Goal: Manage account settings

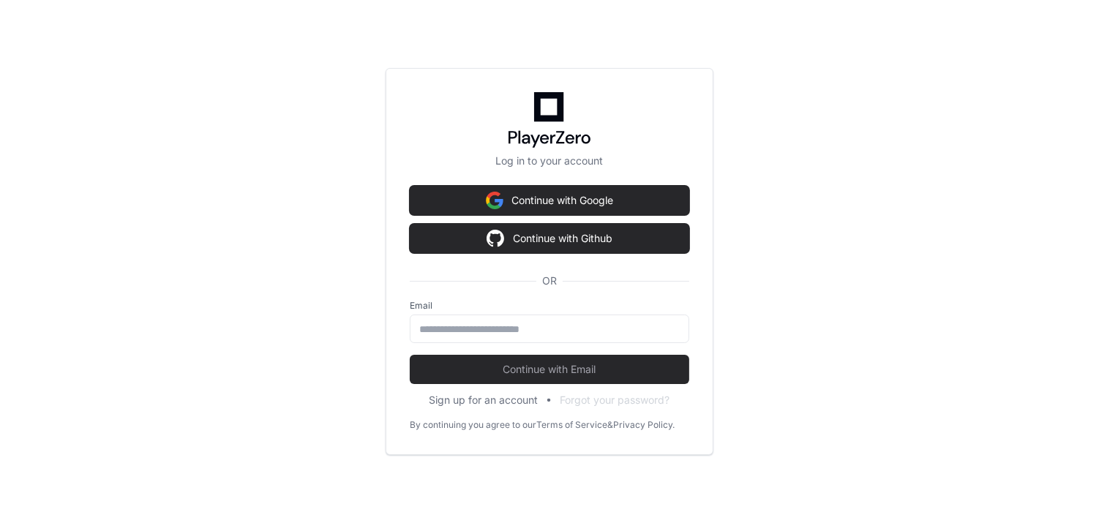
type input "**********"
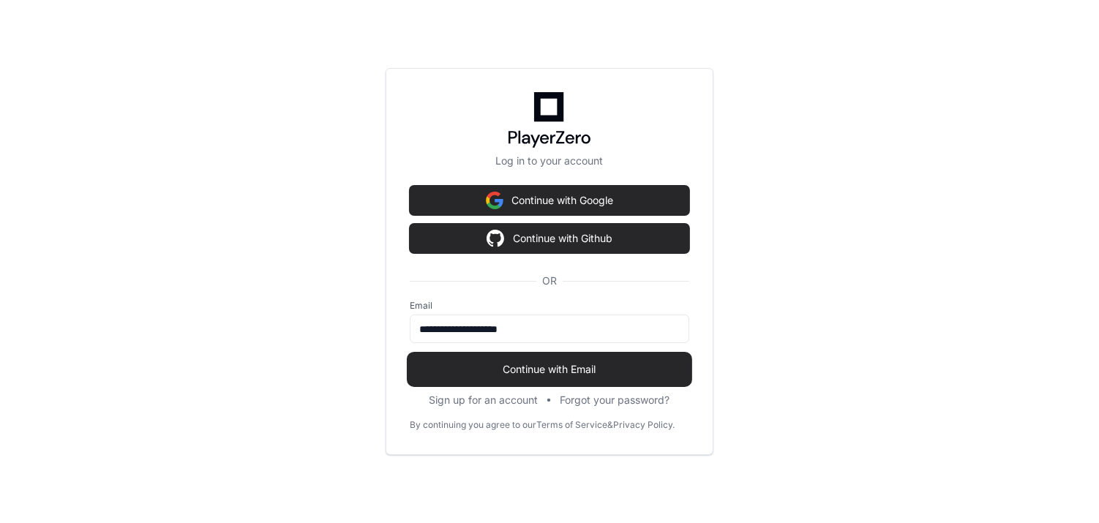
click at [515, 368] on span "Continue with Email" at bounding box center [550, 369] width 280 height 15
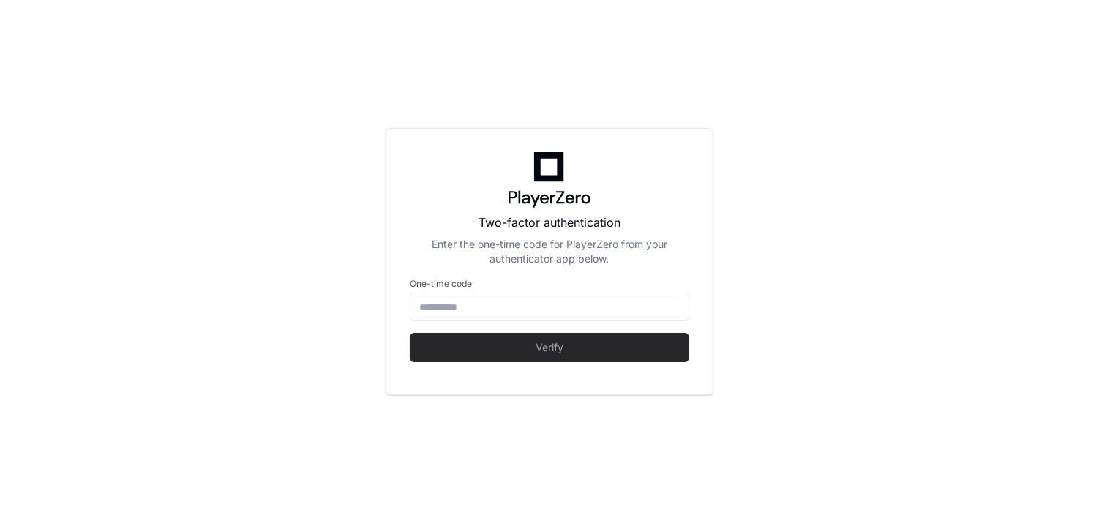
click at [488, 323] on form "One-time code Verify" at bounding box center [550, 320] width 280 height 84
type input "******"
click at [477, 311] on input "******" at bounding box center [549, 307] width 261 height 15
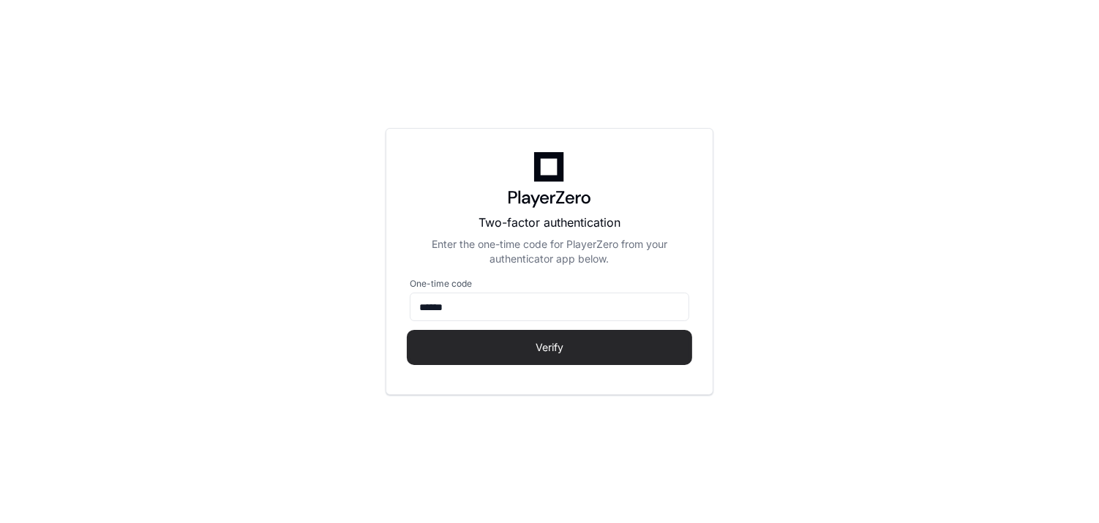
click at [478, 342] on span "Verify" at bounding box center [550, 347] width 280 height 15
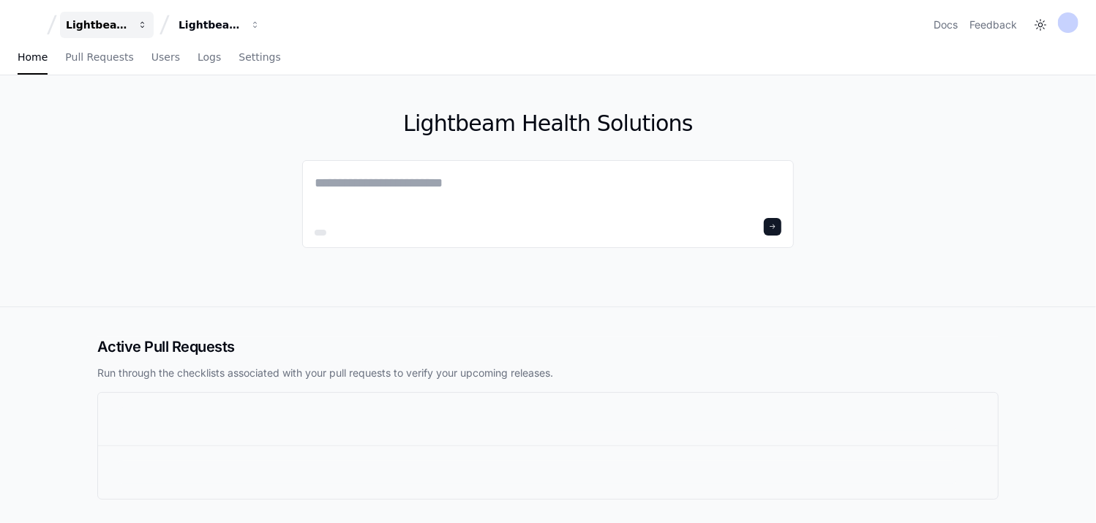
click at [111, 18] on div "Lightbeam Health" at bounding box center [97, 25] width 63 height 15
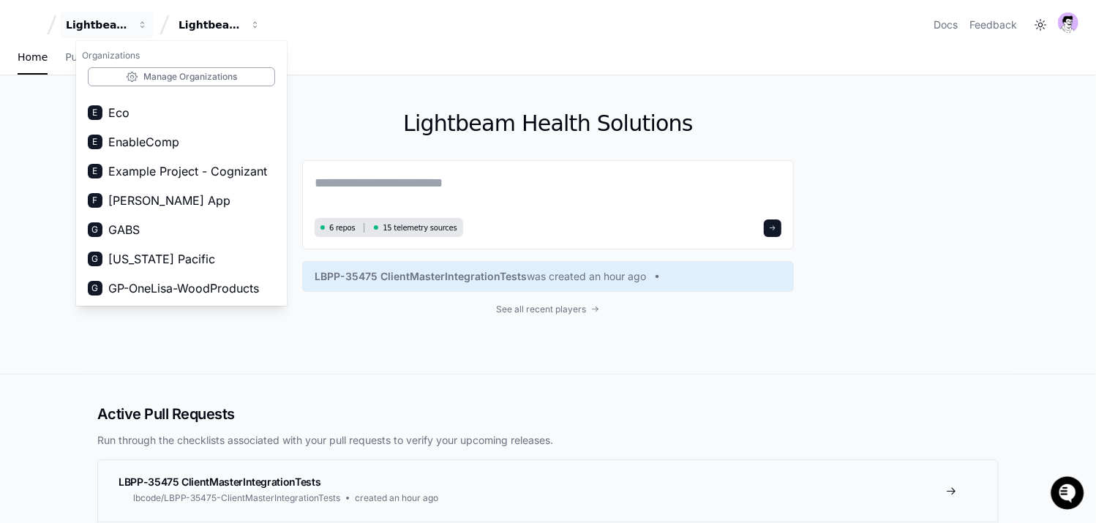
scroll to position [297, 0]
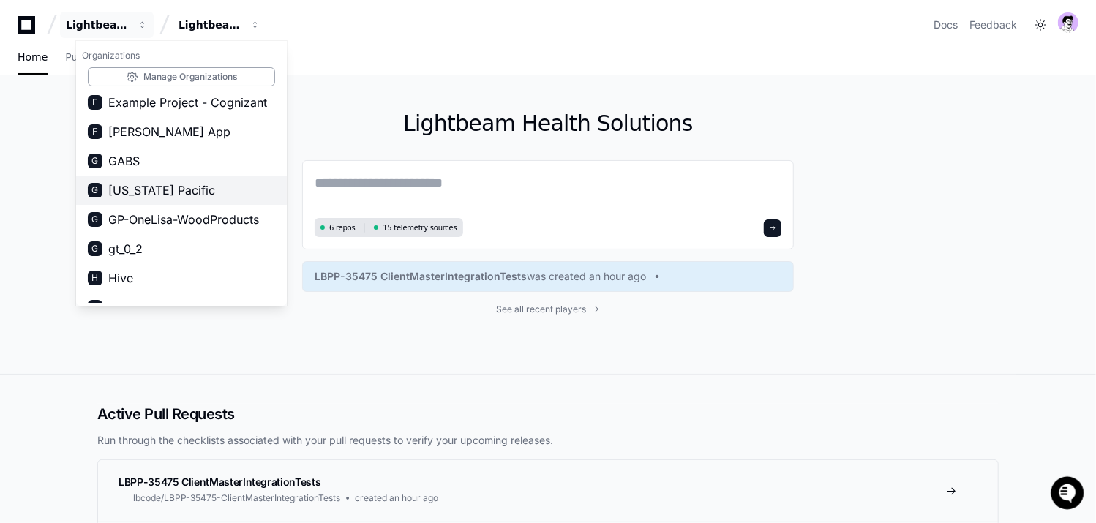
click at [163, 189] on span "[US_STATE] Pacific" at bounding box center [161, 190] width 107 height 18
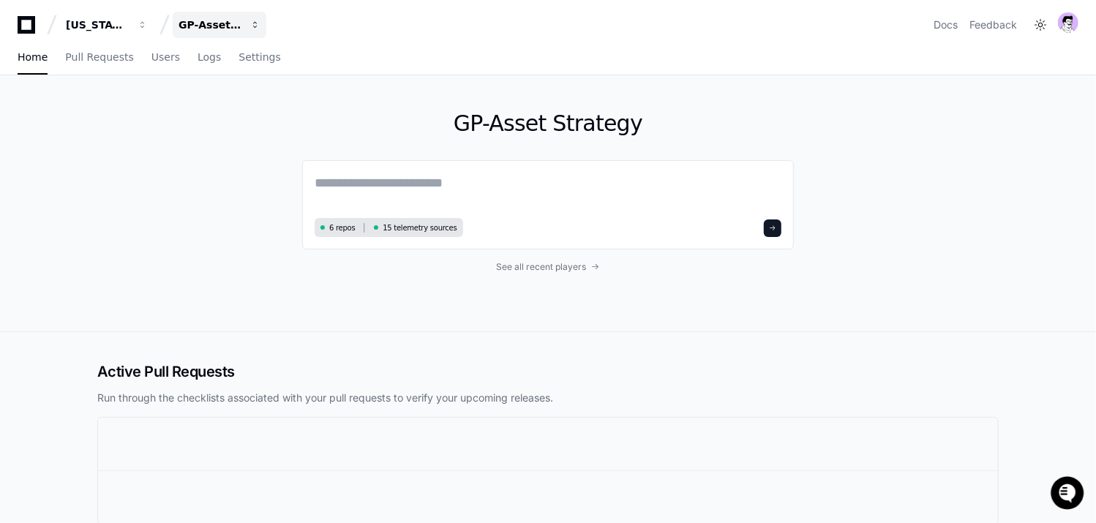
click at [129, 24] on div "GP-Asset Strategy" at bounding box center [97, 25] width 63 height 15
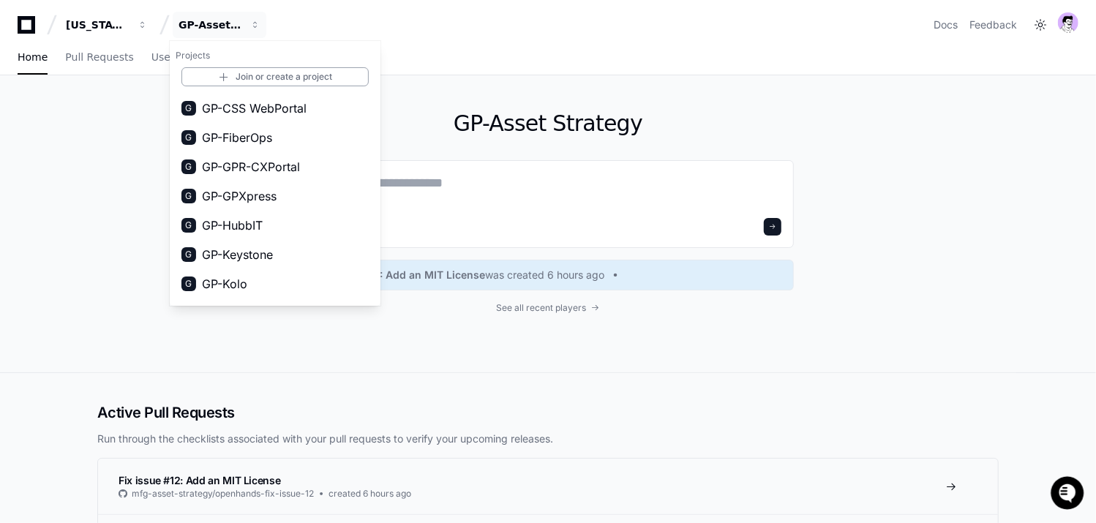
scroll to position [413, 0]
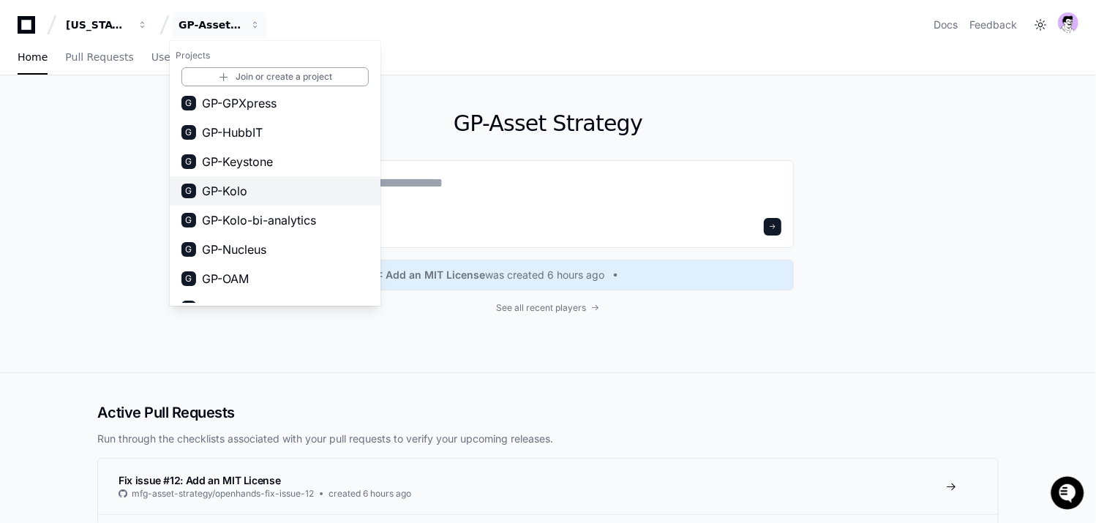
click at [247, 197] on span "GP-Kolo" at bounding box center [224, 191] width 45 height 18
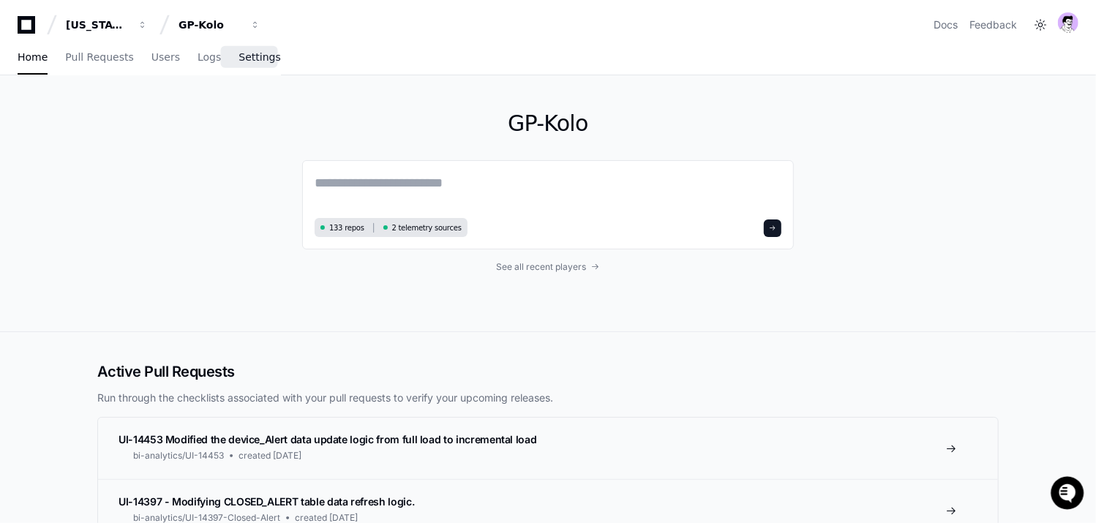
click at [265, 57] on span "Settings" at bounding box center [260, 57] width 42 height 9
click at [266, 63] on link "Settings" at bounding box center [260, 58] width 42 height 34
click at [255, 67] on link "Settings" at bounding box center [260, 58] width 42 height 34
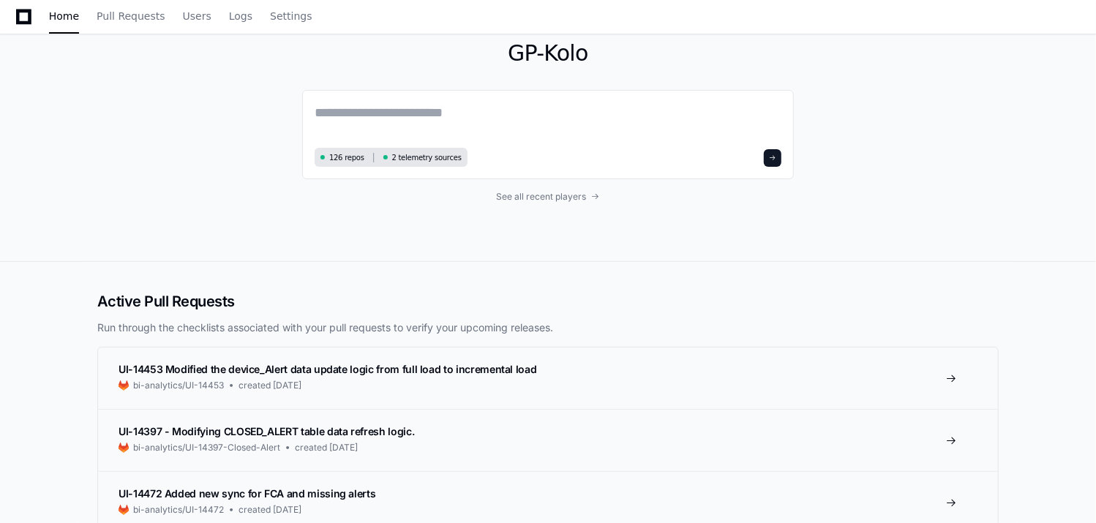
scroll to position [228, 0]
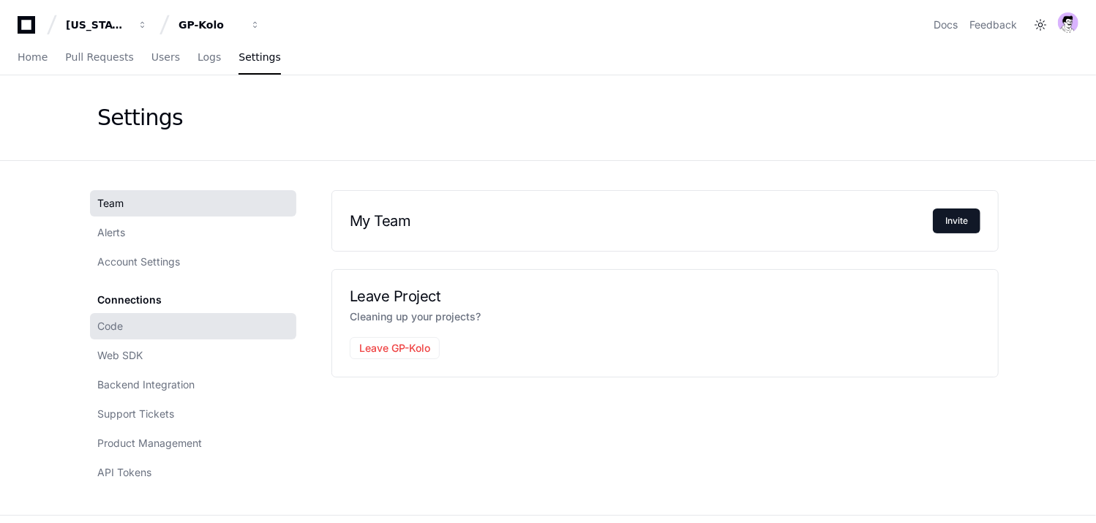
click at [123, 333] on link "Code" at bounding box center [193, 326] width 206 height 26
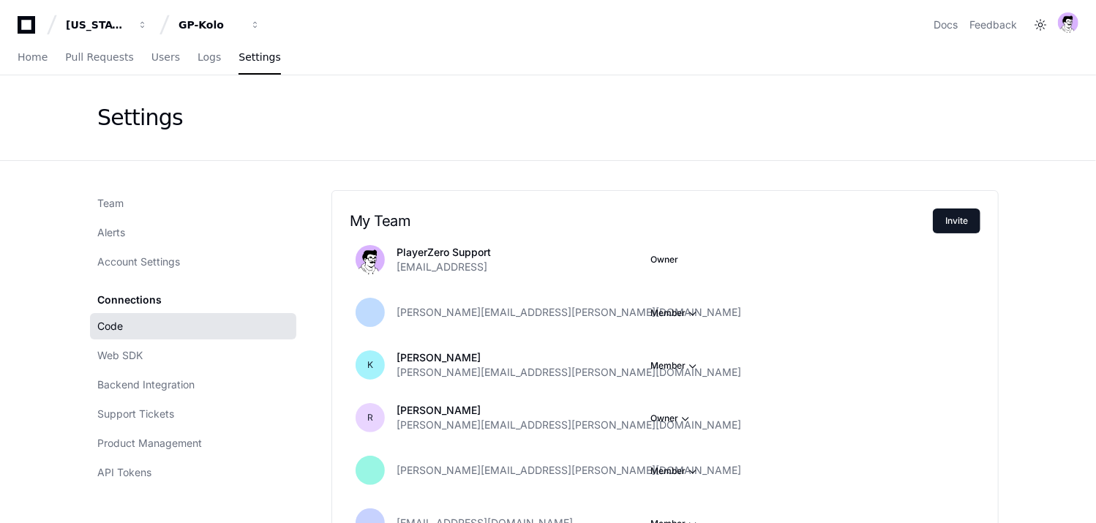
scroll to position [31, 0]
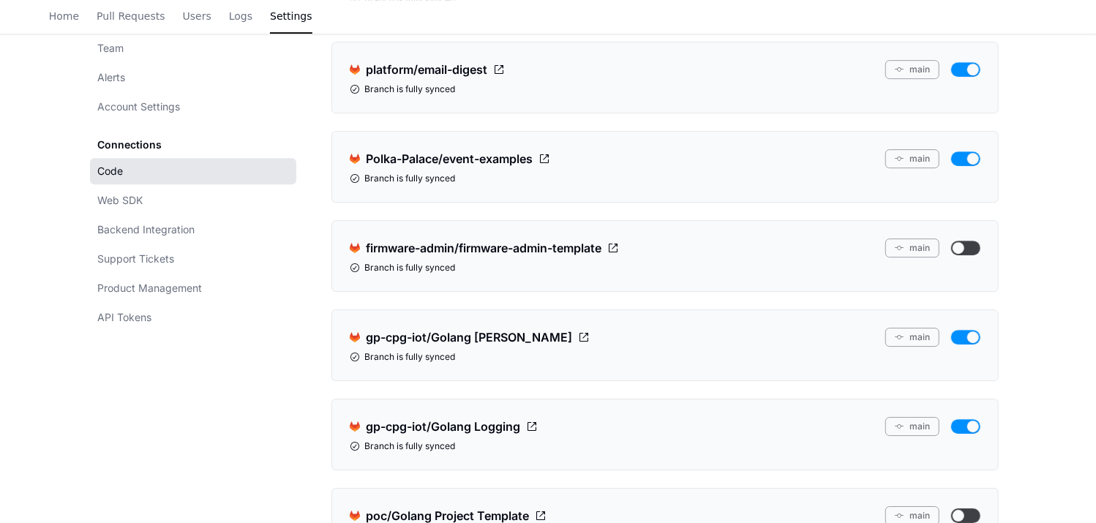
scroll to position [2752, 0]
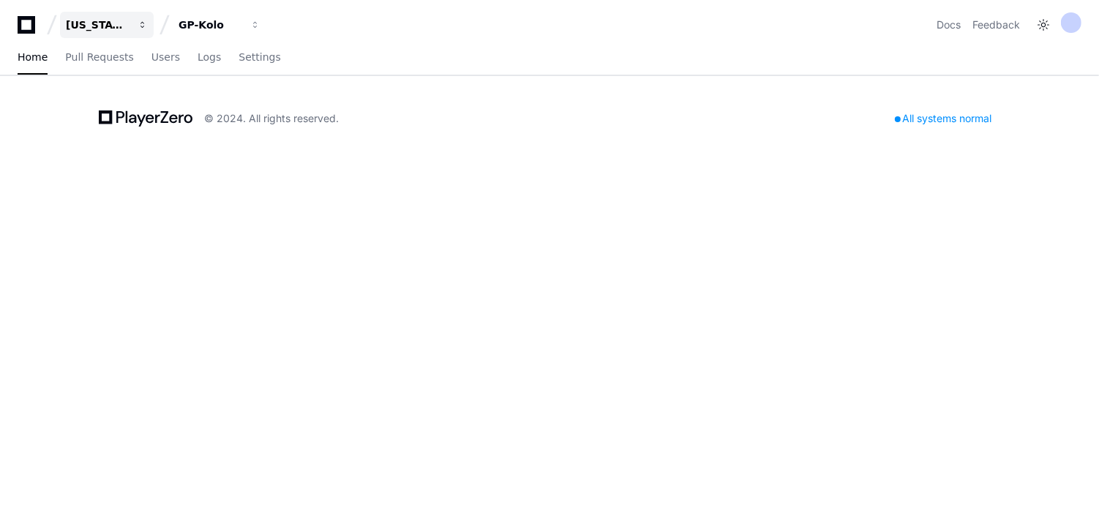
click at [94, 13] on button "[US_STATE] Pacific" at bounding box center [107, 25] width 94 height 26
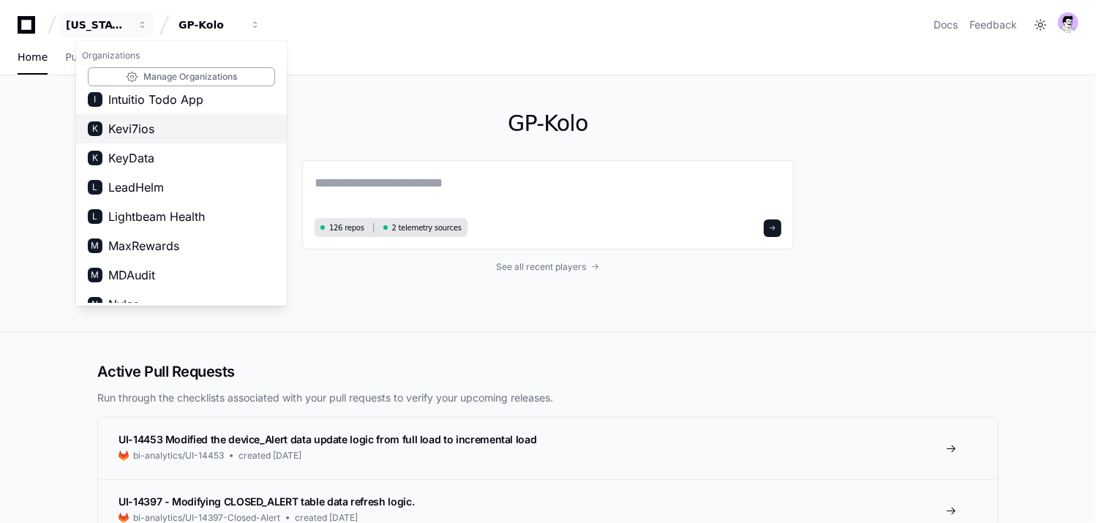
scroll to position [506, 0]
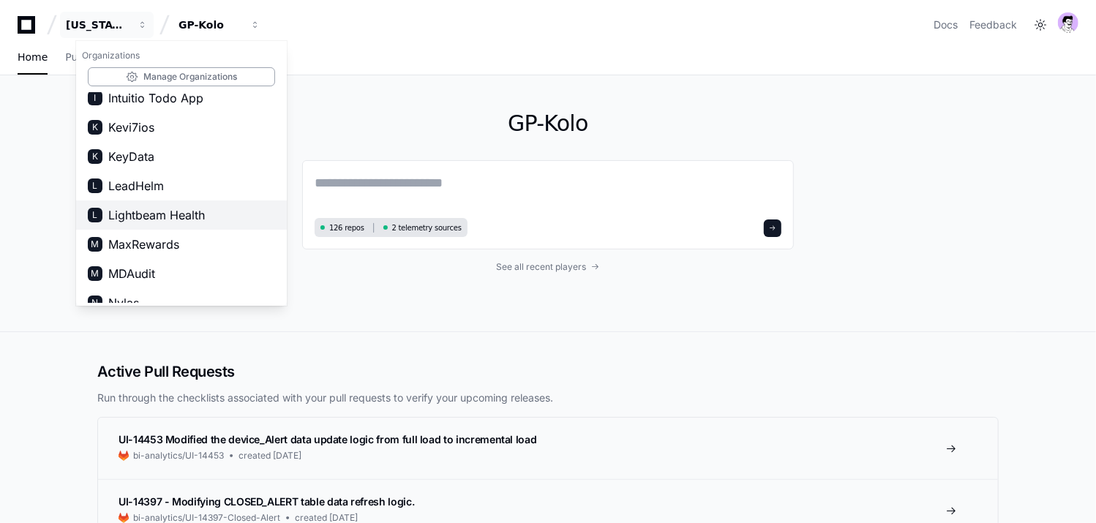
click at [143, 209] on span "Lightbeam Health" at bounding box center [156, 215] width 97 height 18
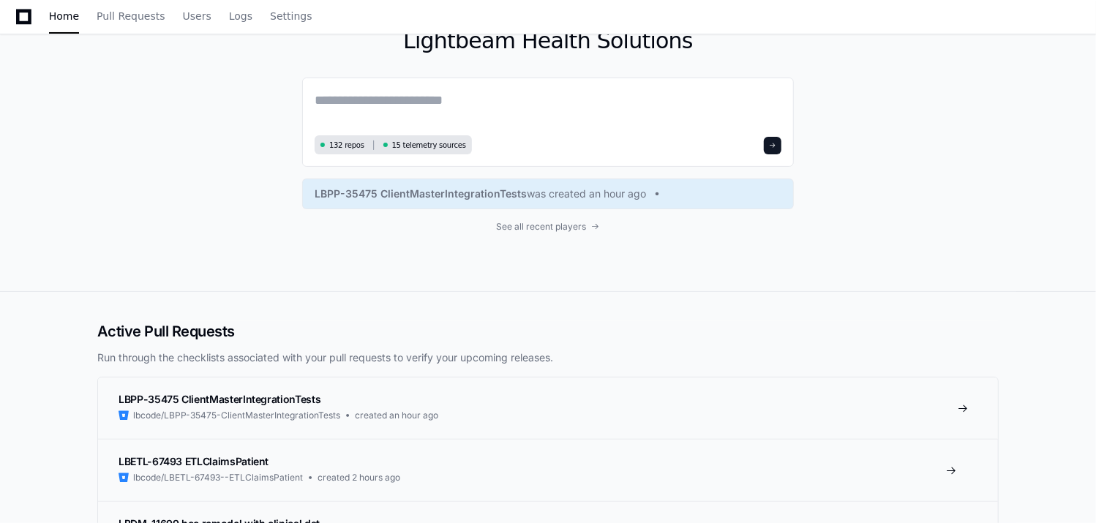
scroll to position [0, 0]
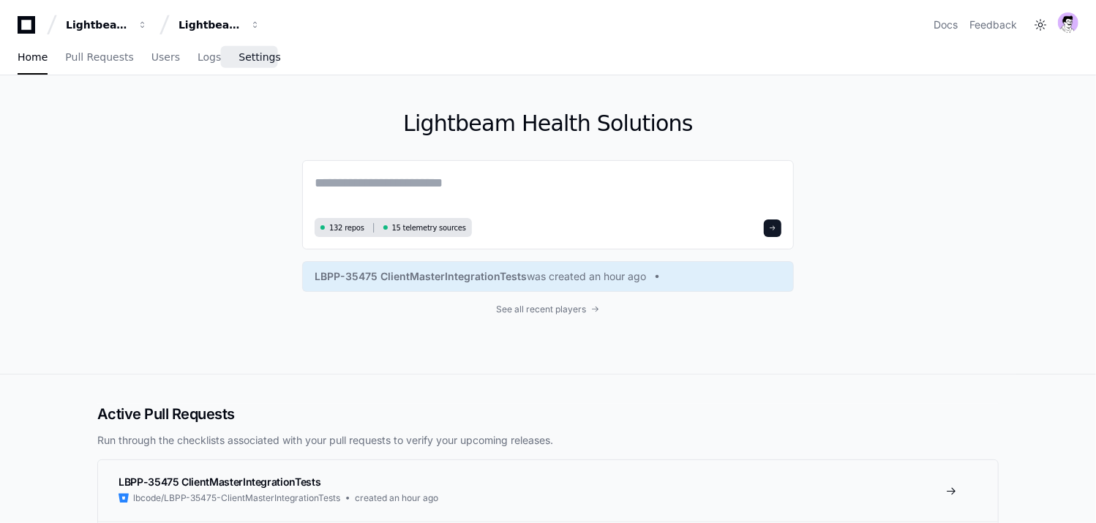
click at [254, 56] on span "Settings" at bounding box center [260, 57] width 42 height 9
click at [253, 53] on span "Settings" at bounding box center [260, 57] width 42 height 9
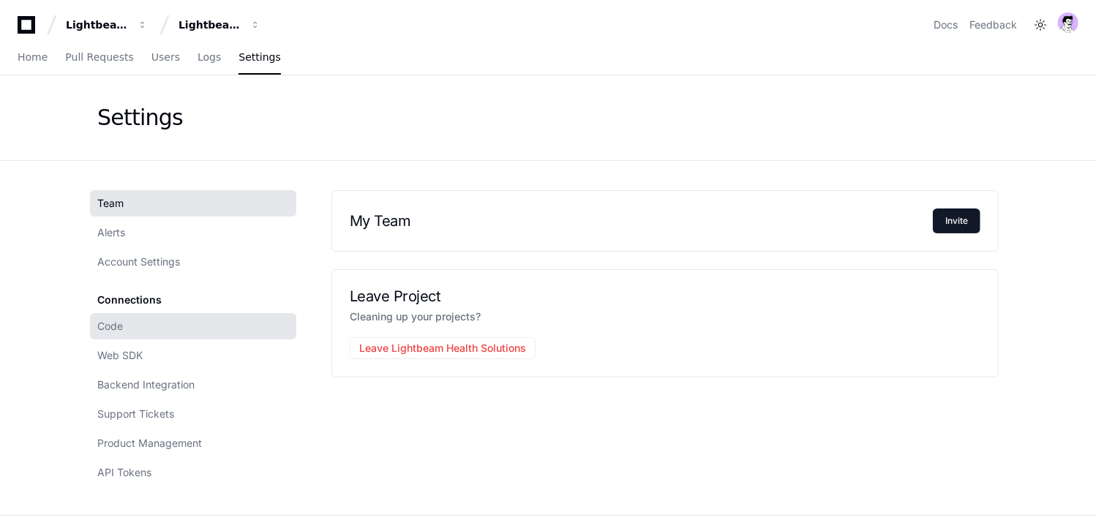
click at [147, 325] on link "Code" at bounding box center [193, 326] width 206 height 26
